Goal: Task Accomplishment & Management: Manage account settings

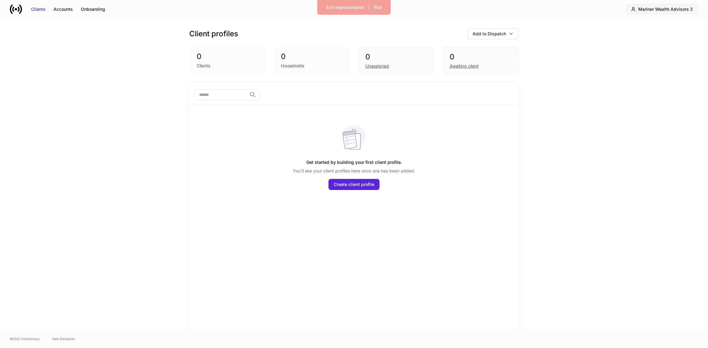
click at [646, 12] on div "Mariner Wealth Advisors 2" at bounding box center [666, 9] width 55 height 6
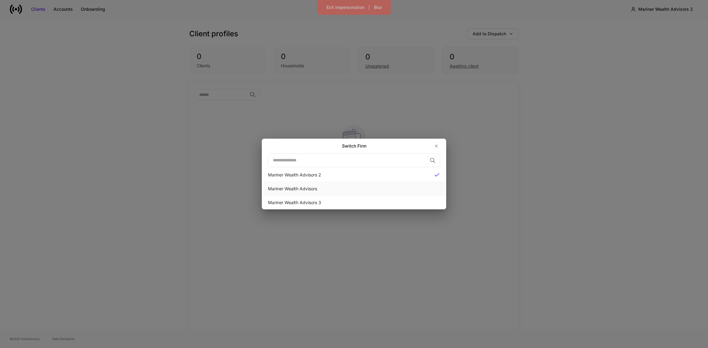
click at [283, 192] on div "Mariner Wealth Advisors" at bounding box center [354, 189] width 172 height 6
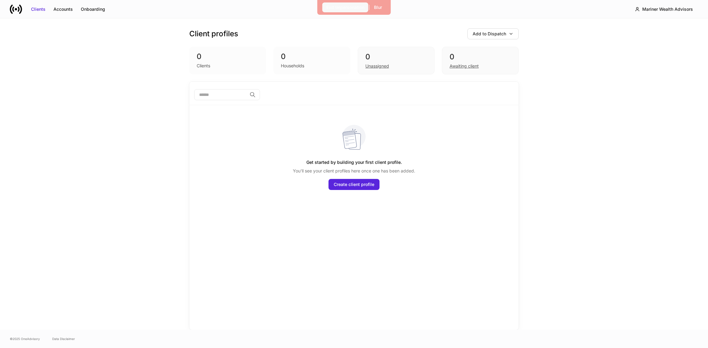
click at [337, 8] on div "Exit Impersonation" at bounding box center [345, 7] width 38 height 6
